Goal: Transaction & Acquisition: Purchase product/service

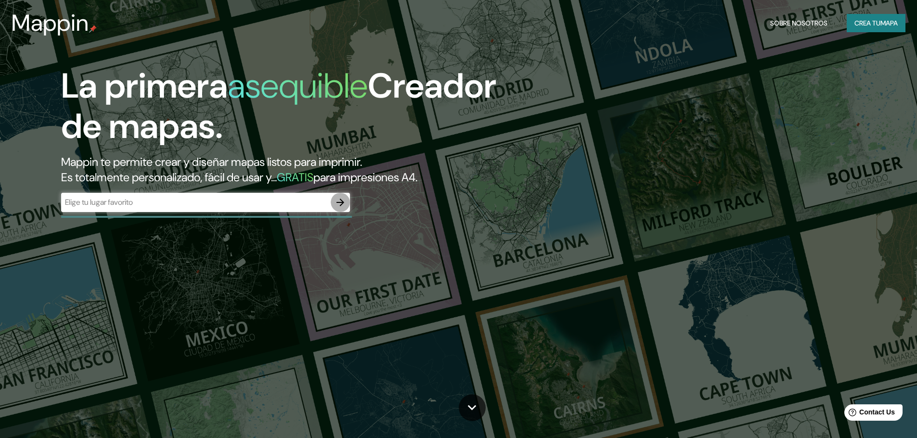
click at [332, 201] on button "button" at bounding box center [340, 202] width 19 height 19
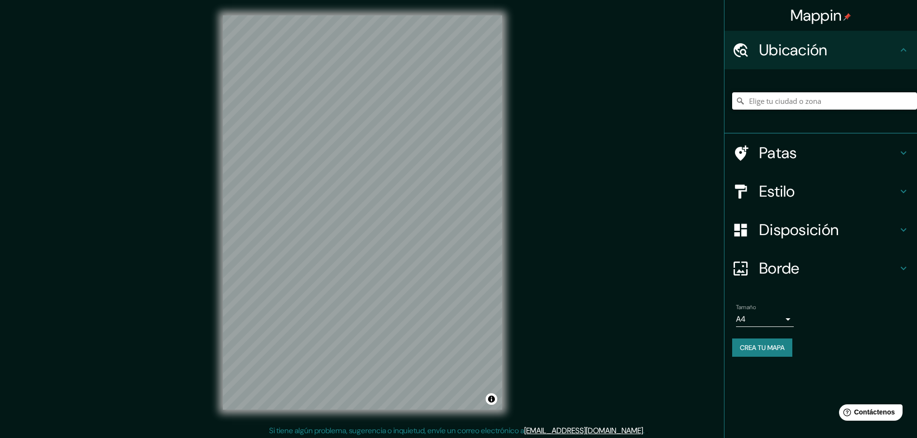
click at [805, 102] on input "Elige tu ciudad o zona" at bounding box center [824, 100] width 185 height 17
paste input "[GEOGRAPHIC_DATA], [GEOGRAPHIC_DATA], 53688 [GEOGRAPHIC_DATA], [GEOGRAPHIC_DATA…"
type input "[GEOGRAPHIC_DATA], [GEOGRAPHIC_DATA], [GEOGRAPHIC_DATA], [GEOGRAPHIC_DATA]"
click at [786, 185] on font "Estilo" at bounding box center [777, 191] width 36 height 20
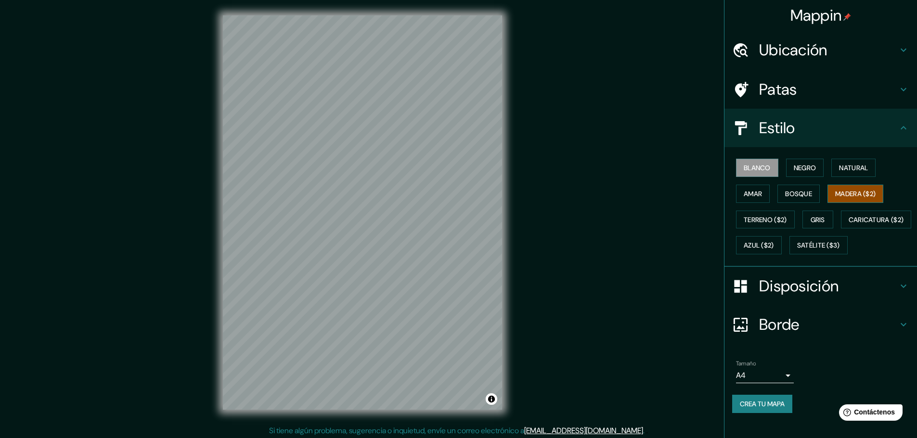
click at [842, 197] on font "Madera ($2)" at bounding box center [855, 194] width 40 height 9
click at [818, 213] on button "Gris" at bounding box center [817, 220] width 31 height 18
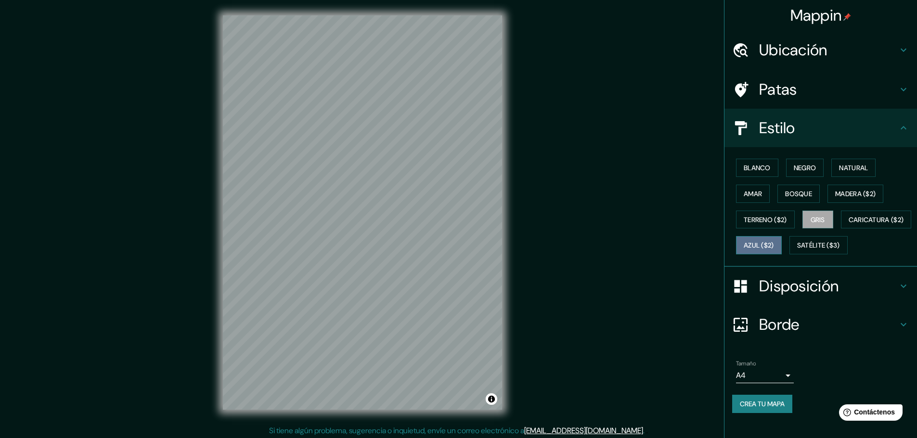
click at [774, 242] on font "Azul ($2)" at bounding box center [758, 246] width 30 height 9
click at [848, 224] on font "Caricatura ($2)" at bounding box center [875, 220] width 55 height 9
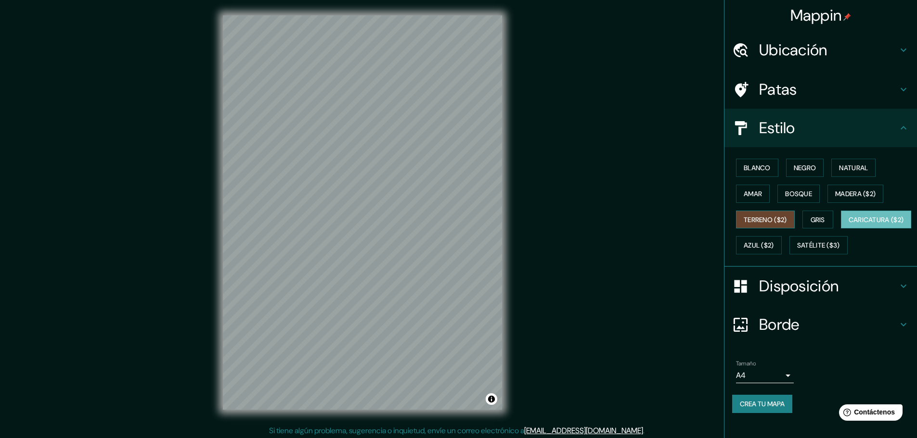
click at [761, 217] on font "Terreno ($2)" at bounding box center [764, 220] width 43 height 9
click at [797, 250] on font "Satélite ($3)" at bounding box center [818, 246] width 43 height 9
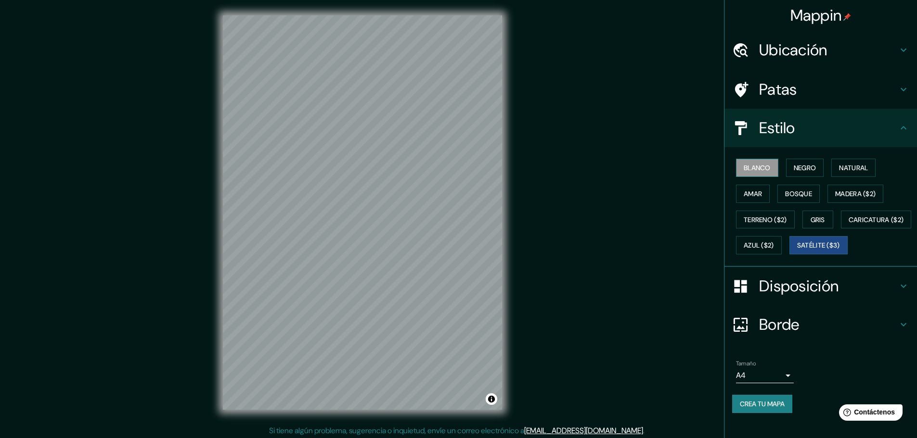
click at [743, 166] on font "Blanco" at bounding box center [756, 168] width 27 height 9
click at [793, 168] on font "Negro" at bounding box center [804, 168] width 23 height 9
click at [839, 170] on font "Natural" at bounding box center [853, 168] width 29 height 9
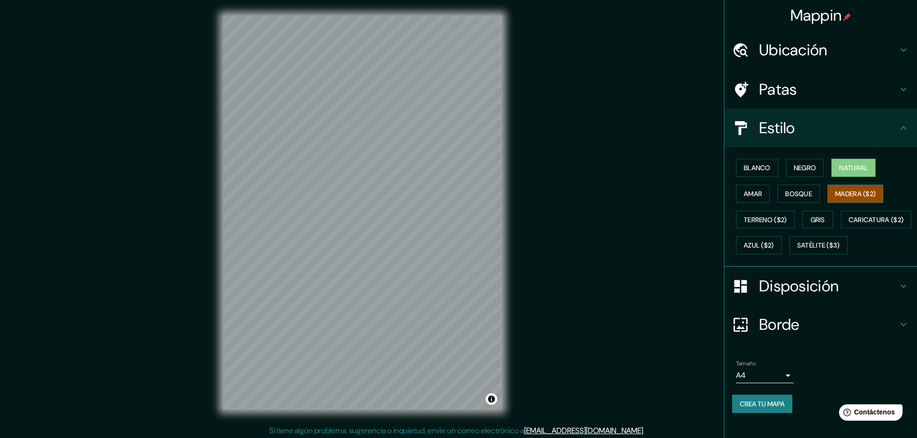
click at [842, 193] on font "Madera ($2)" at bounding box center [855, 194] width 40 height 9
click at [807, 198] on button "Bosque" at bounding box center [798, 194] width 42 height 18
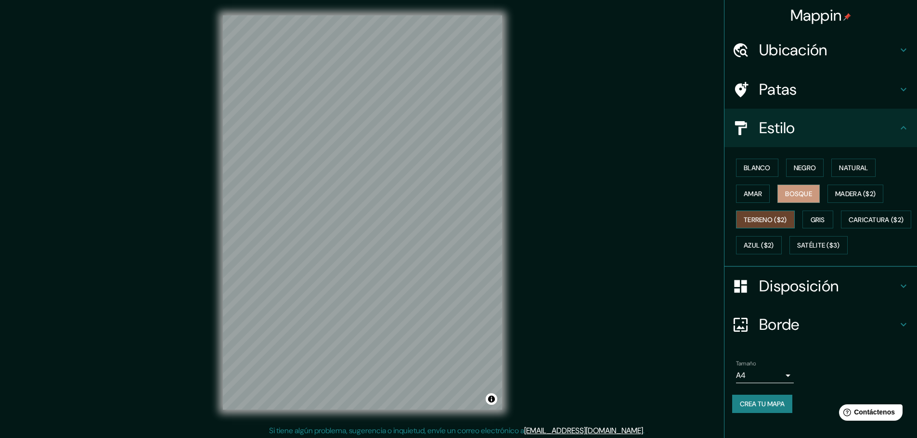
click at [748, 225] on font "Terreno ($2)" at bounding box center [764, 220] width 43 height 13
click at [848, 224] on font "Caricatura ($2)" at bounding box center [875, 220] width 55 height 9
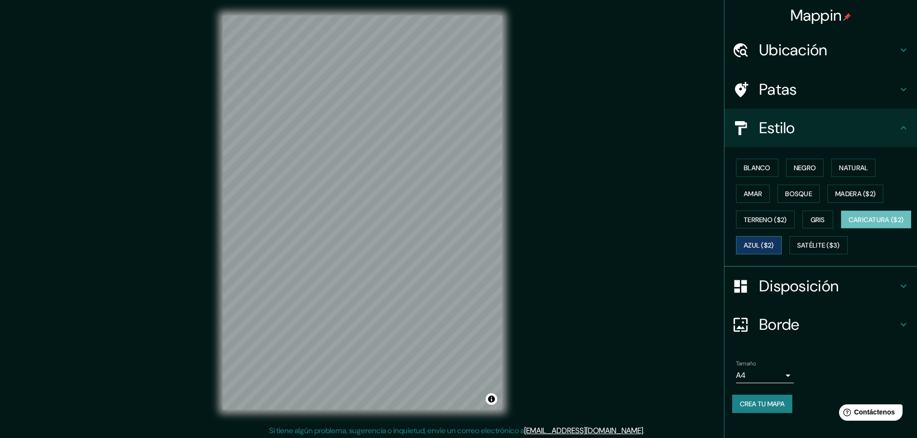
click at [781, 244] on button "Azul ($2)" at bounding box center [759, 245] width 46 height 18
click at [800, 192] on font "Bosque" at bounding box center [798, 194] width 27 height 9
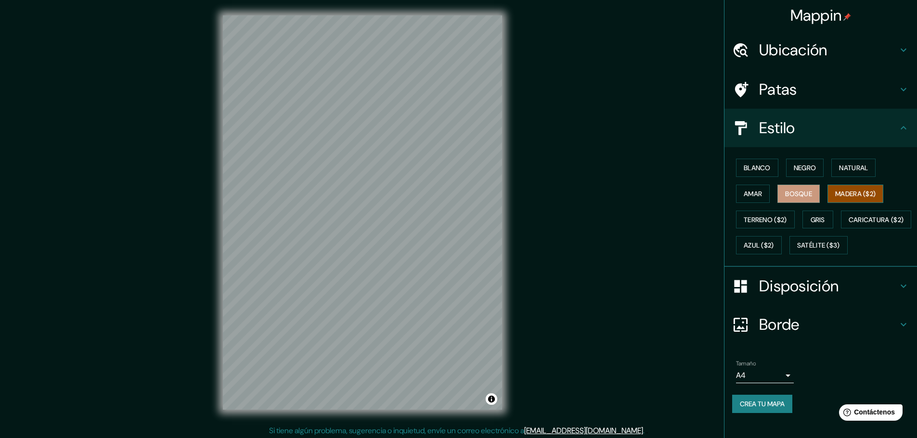
click at [849, 194] on font "Madera ($2)" at bounding box center [855, 194] width 40 height 9
click at [845, 172] on font "Natural" at bounding box center [853, 168] width 29 height 9
click at [803, 169] on font "Negro" at bounding box center [804, 168] width 23 height 9
click at [762, 164] on font "Blanco" at bounding box center [756, 168] width 27 height 9
click at [786, 167] on button "Negro" at bounding box center [805, 168] width 38 height 18
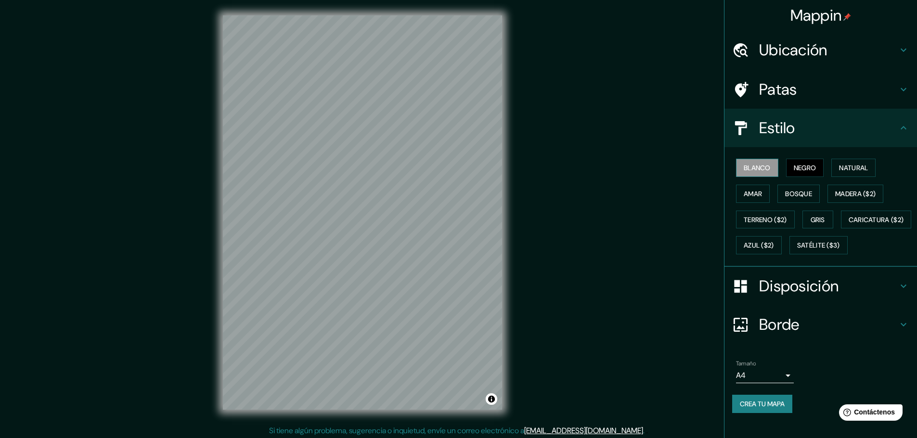
click at [764, 169] on font "Blanco" at bounding box center [756, 168] width 27 height 9
click at [798, 169] on font "Negro" at bounding box center [804, 168] width 23 height 9
click at [761, 174] on font "Blanco" at bounding box center [756, 168] width 27 height 13
click at [792, 335] on font "Borde" at bounding box center [779, 325] width 40 height 20
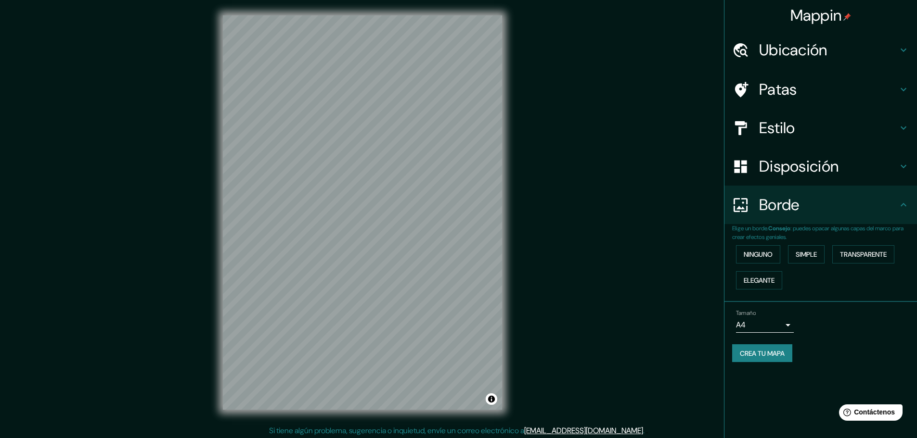
click at [758, 290] on div "Ninguno Simple Transparente Elegante" at bounding box center [824, 268] width 185 height 52
click at [761, 281] on font "Elegante" at bounding box center [758, 280] width 31 height 9
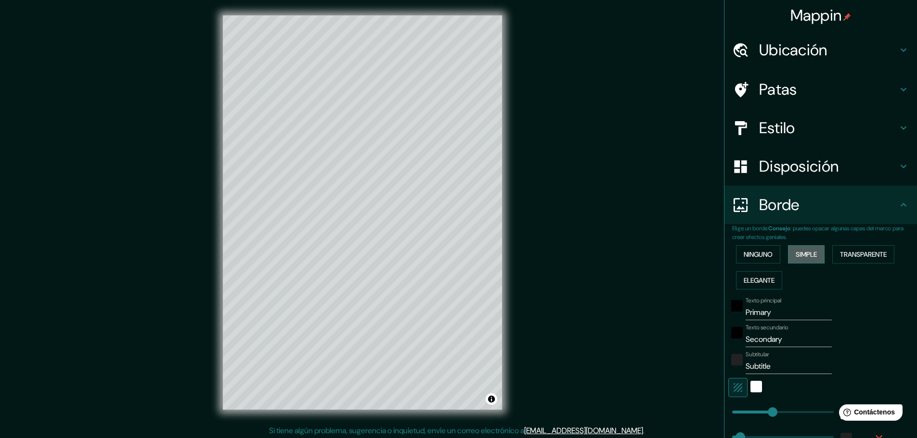
click at [799, 261] on button "Simple" at bounding box center [806, 254] width 37 height 18
click at [866, 257] on font "Transparente" at bounding box center [863, 254] width 47 height 9
click at [743, 259] on font "Ninguno" at bounding box center [757, 254] width 29 height 9
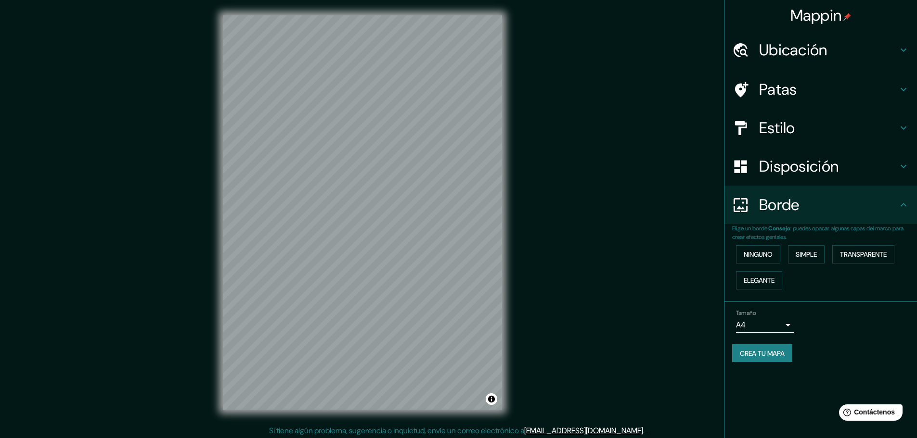
click at [765, 180] on div "Disposición" at bounding box center [820, 166] width 192 height 38
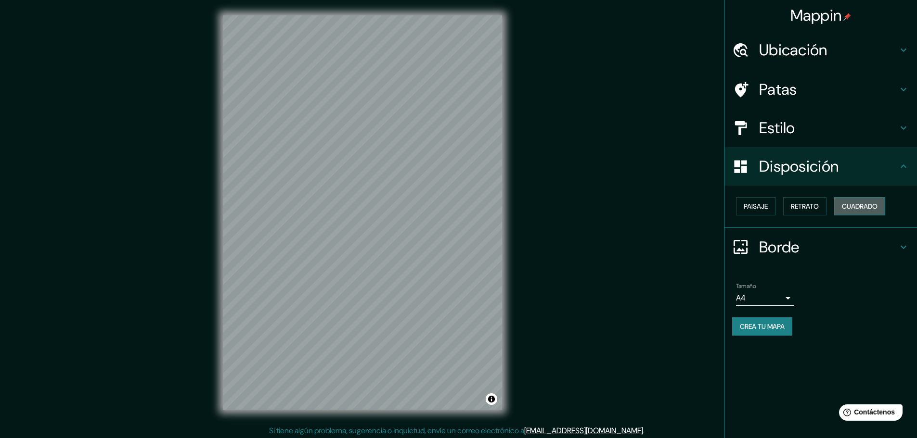
click at [848, 212] on font "Cuadrado" at bounding box center [860, 206] width 36 height 13
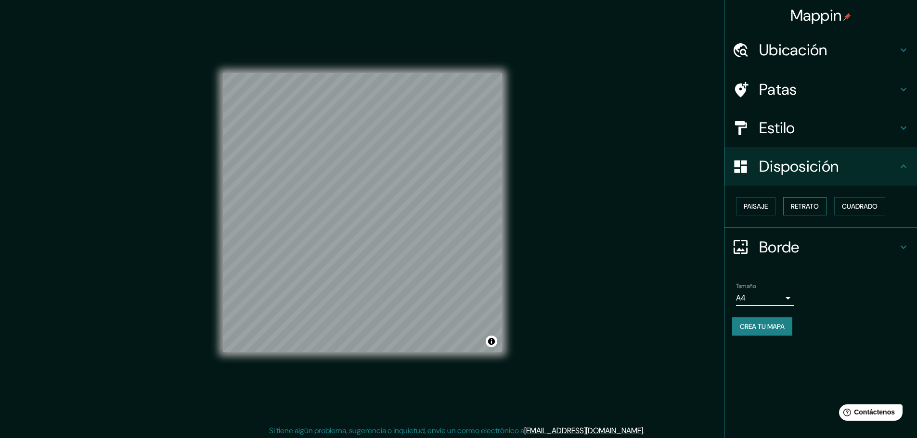
click at [817, 210] on font "Retrato" at bounding box center [805, 206] width 28 height 9
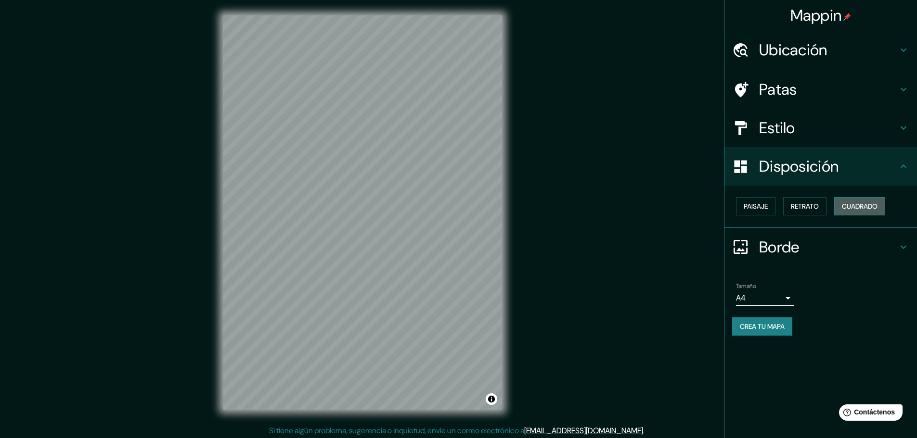
click at [847, 210] on font "Cuadrado" at bounding box center [860, 206] width 36 height 9
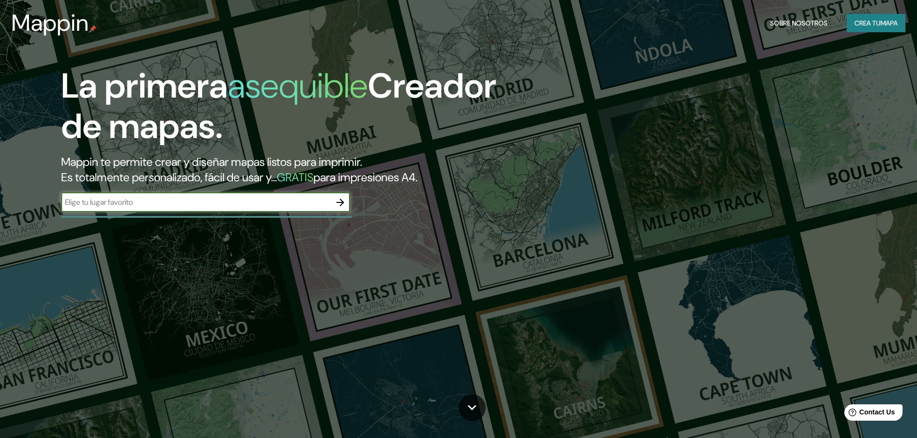
click at [343, 204] on icon "button" at bounding box center [340, 203] width 12 height 12
